Goal: Task Accomplishment & Management: Manage account settings

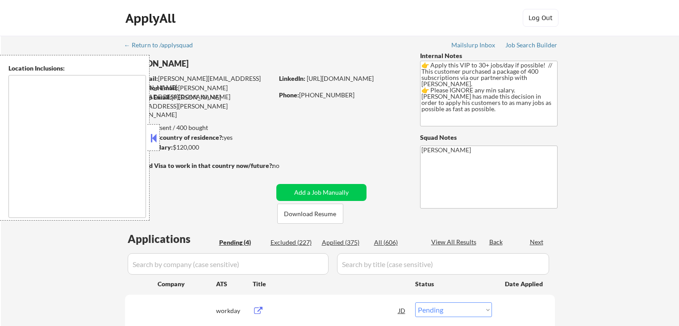
select select ""pending""
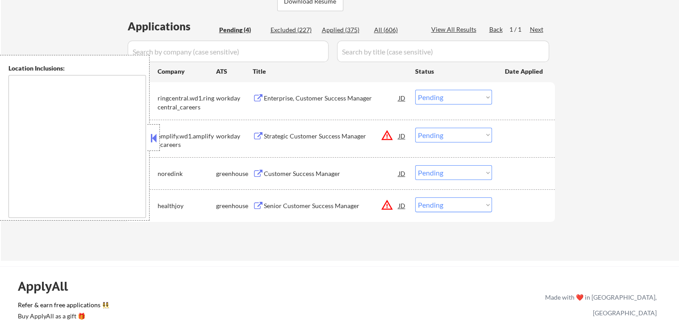
scroll to position [178, 0]
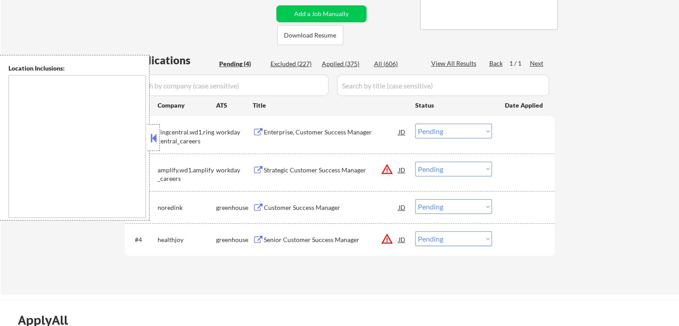
click at [261, 130] on button at bounding box center [258, 132] width 11 height 8
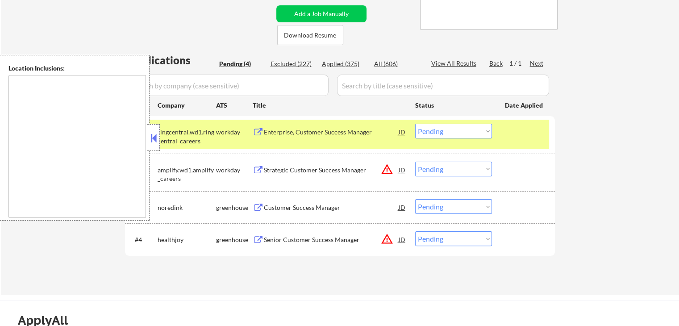
click at [456, 129] on select "Choose an option... Pending Applied Excluded (Questions) Excluded (Expired) Exc…" at bounding box center [453, 131] width 77 height 15
click at [415, 124] on select "Choose an option... Pending Applied Excluded (Questions) Excluded (Expired) Exc…" at bounding box center [453, 131] width 77 height 15
click at [258, 167] on button at bounding box center [258, 170] width 11 height 8
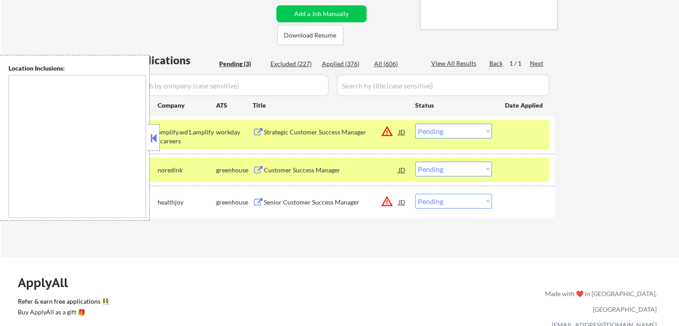
click at [439, 138] on select "Choose an option... Pending Applied Excluded (Questions) Excluded (Expired) Exc…" at bounding box center [453, 131] width 77 height 15
click at [415, 124] on select "Choose an option... Pending Applied Excluded (Questions) Excluded (Expired) Exc…" at bounding box center [453, 131] width 77 height 15
click at [257, 169] on button at bounding box center [258, 170] width 11 height 8
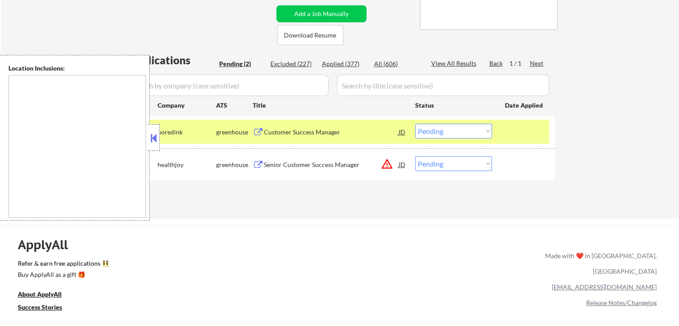
click at [451, 133] on select "Choose an option... Pending Applied Excluded (Questions) Excluded (Expired) Exc…" at bounding box center [453, 131] width 77 height 15
click at [415, 124] on select "Choose an option... Pending Applied Excluded (Questions) Excluded (Expired) Exc…" at bounding box center [453, 131] width 77 height 15
click at [257, 164] on button at bounding box center [258, 165] width 11 height 8
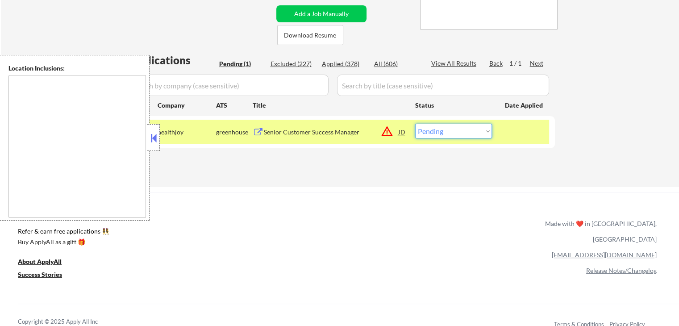
click at [443, 135] on select "Choose an option... Pending Applied Excluded (Questions) Excluded (Expired) Exc…" at bounding box center [453, 131] width 77 height 15
select select ""applied""
click at [415, 124] on select "Choose an option... Pending Applied Excluded (Questions) Excluded (Expired) Exc…" at bounding box center [453, 131] width 77 height 15
